Goal: Navigation & Orientation: Find specific page/section

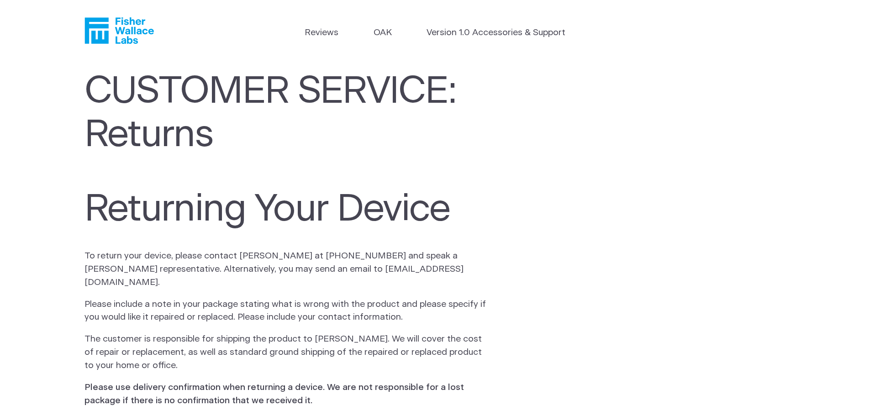
scroll to position [137, 0]
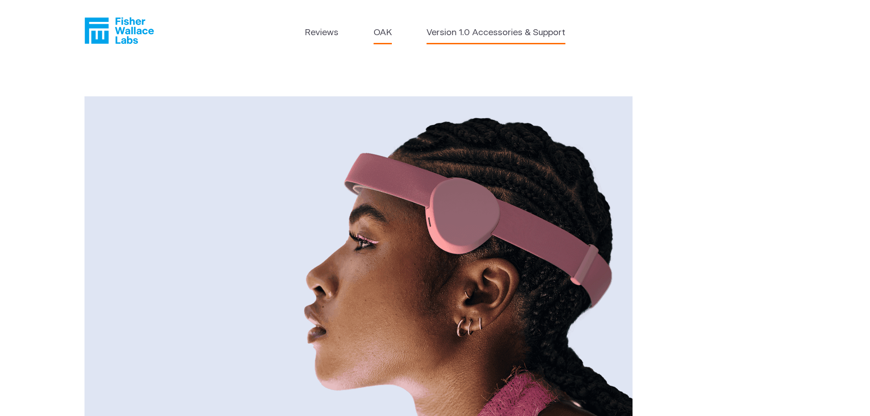
click at [444, 36] on link "Version 1.0 Accessories & Support" at bounding box center [496, 32] width 139 height 13
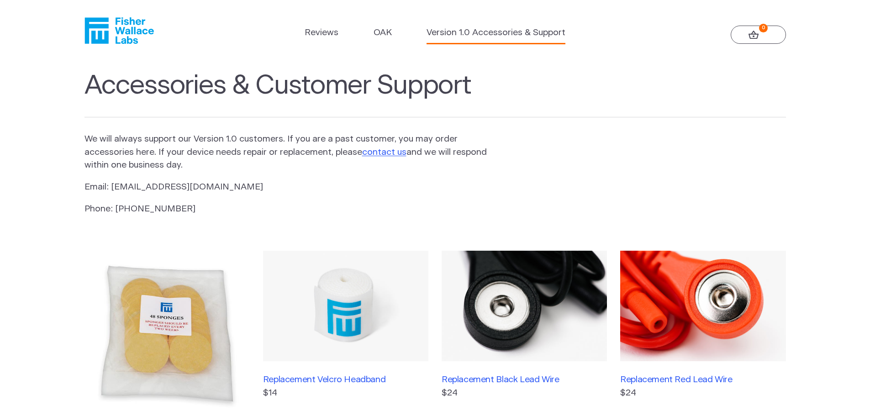
click at [126, 36] on icon "Fisher Wallace" at bounding box center [118, 30] width 69 height 26
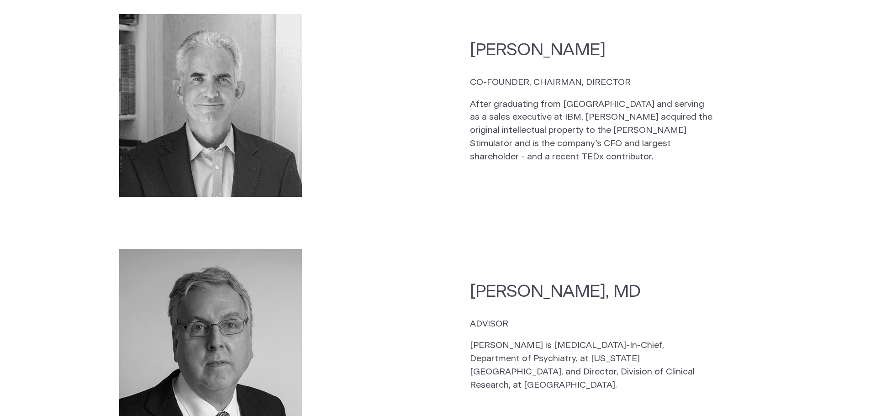
scroll to position [1735, 0]
